Goal: Information Seeking & Learning: Check status

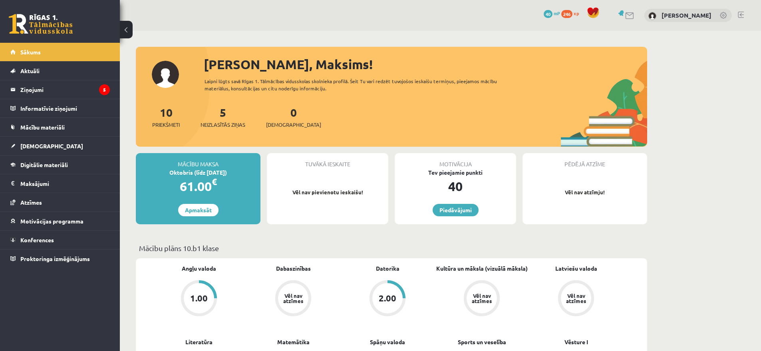
click at [542, 97] on div "Sveiks, Maksims! Laipni lūgts savā Rīgas 1. Tālmācības vidusskolas skolnieka pr…" at bounding box center [392, 101] width 512 height 92
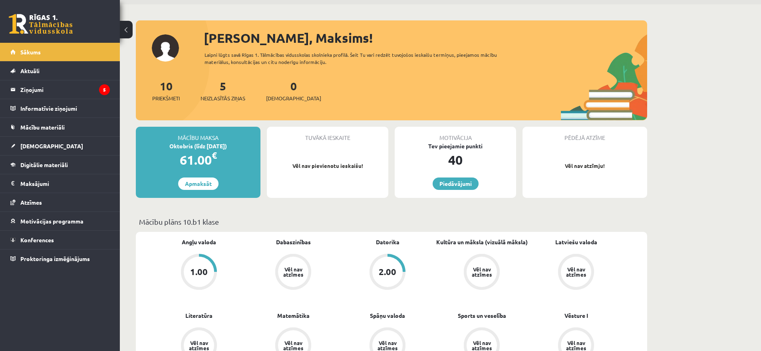
scroll to position [82, 0]
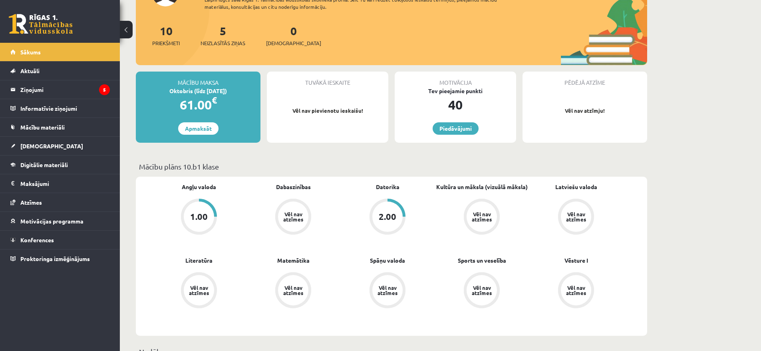
click at [296, 295] on div "Vēl nav atzīmes" at bounding box center [293, 290] width 30 height 30
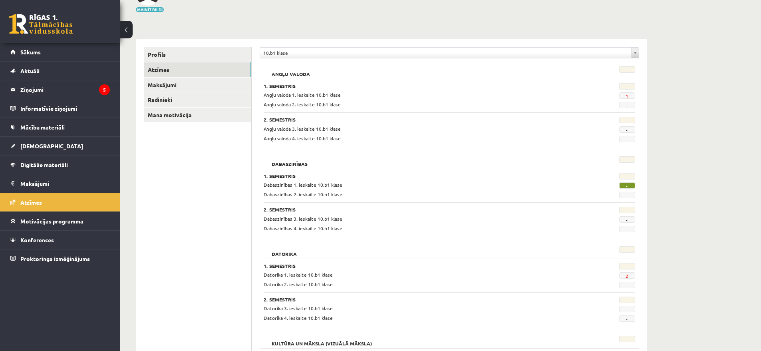
scroll to position [66, 0]
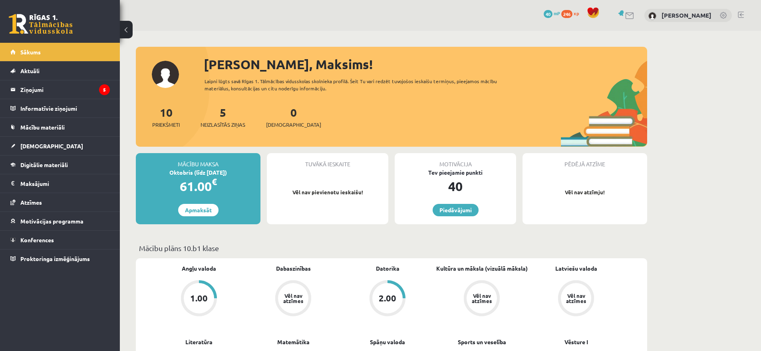
scroll to position [82, 0]
